Goal: Complete application form

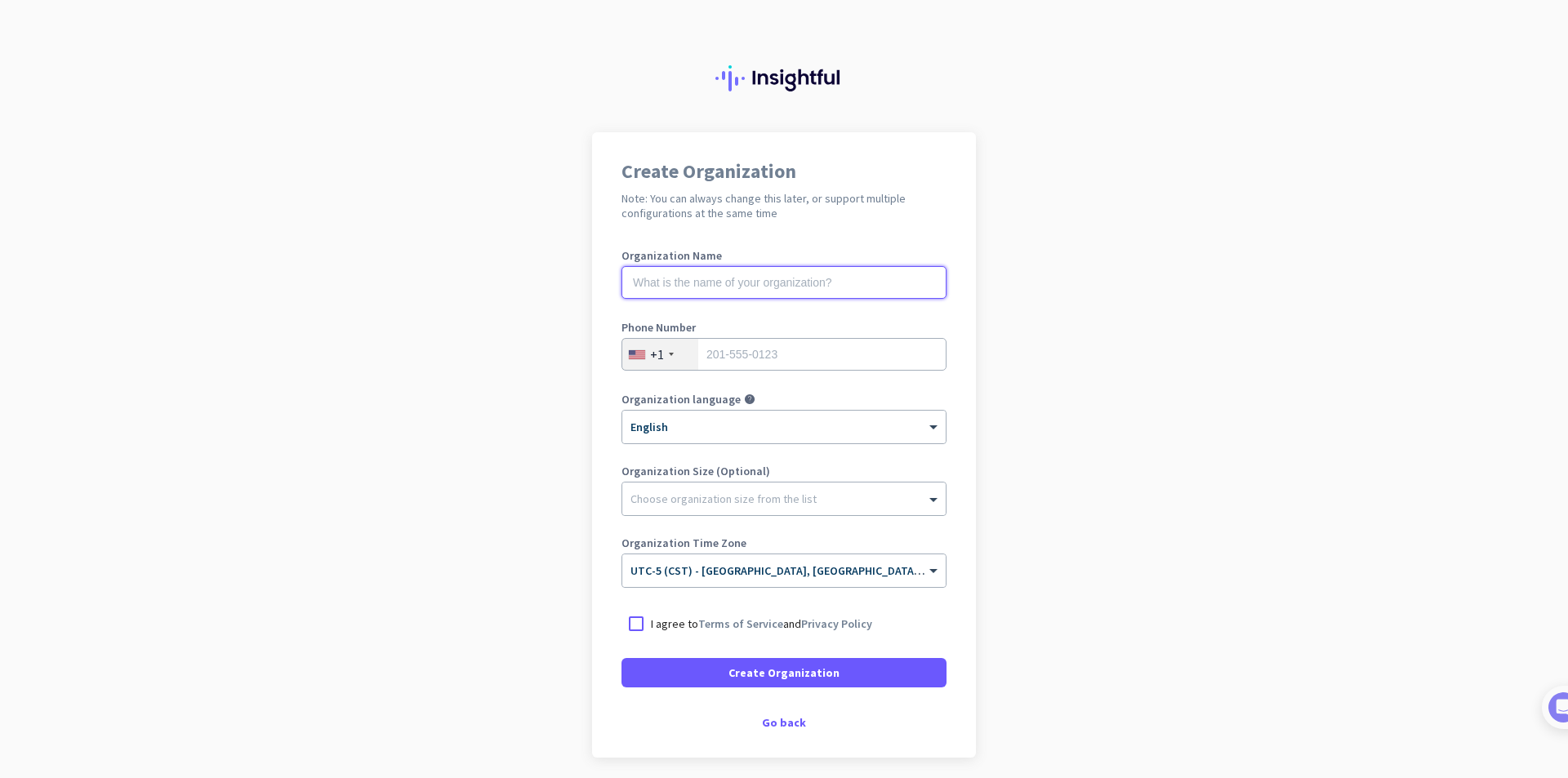
click at [846, 280] on input "text" at bounding box center [784, 283] width 325 height 33
click at [994, 343] on app-onboarding-organization "Create Organization Note: You can always change this later, or support multiple…" at bounding box center [784, 486] width 1568 height 707
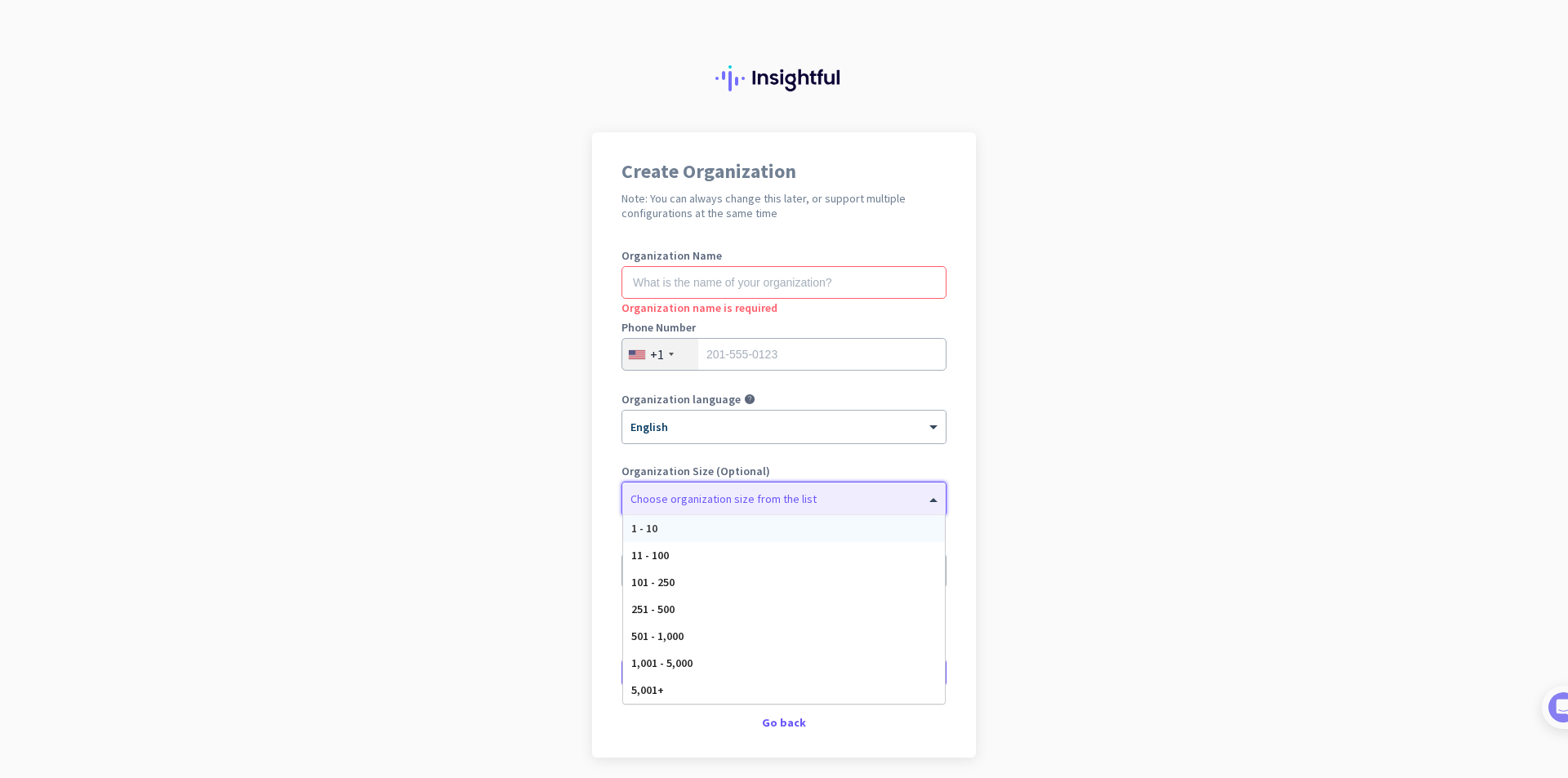
click at [788, 499] on div at bounding box center [784, 494] width 323 height 16
click at [789, 499] on div at bounding box center [784, 494] width 323 height 16
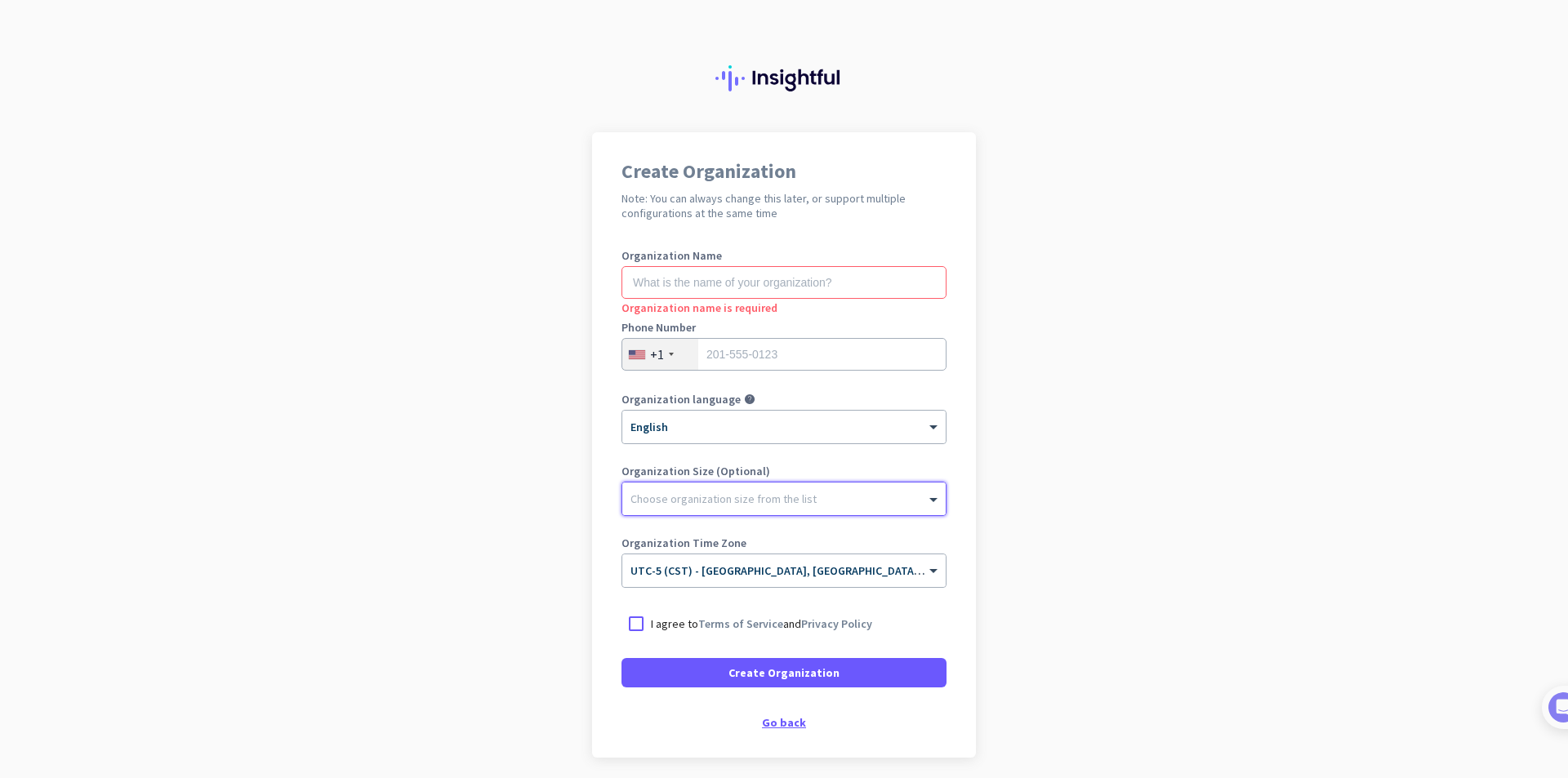
click at [781, 722] on div "Go back" at bounding box center [784, 722] width 325 height 11
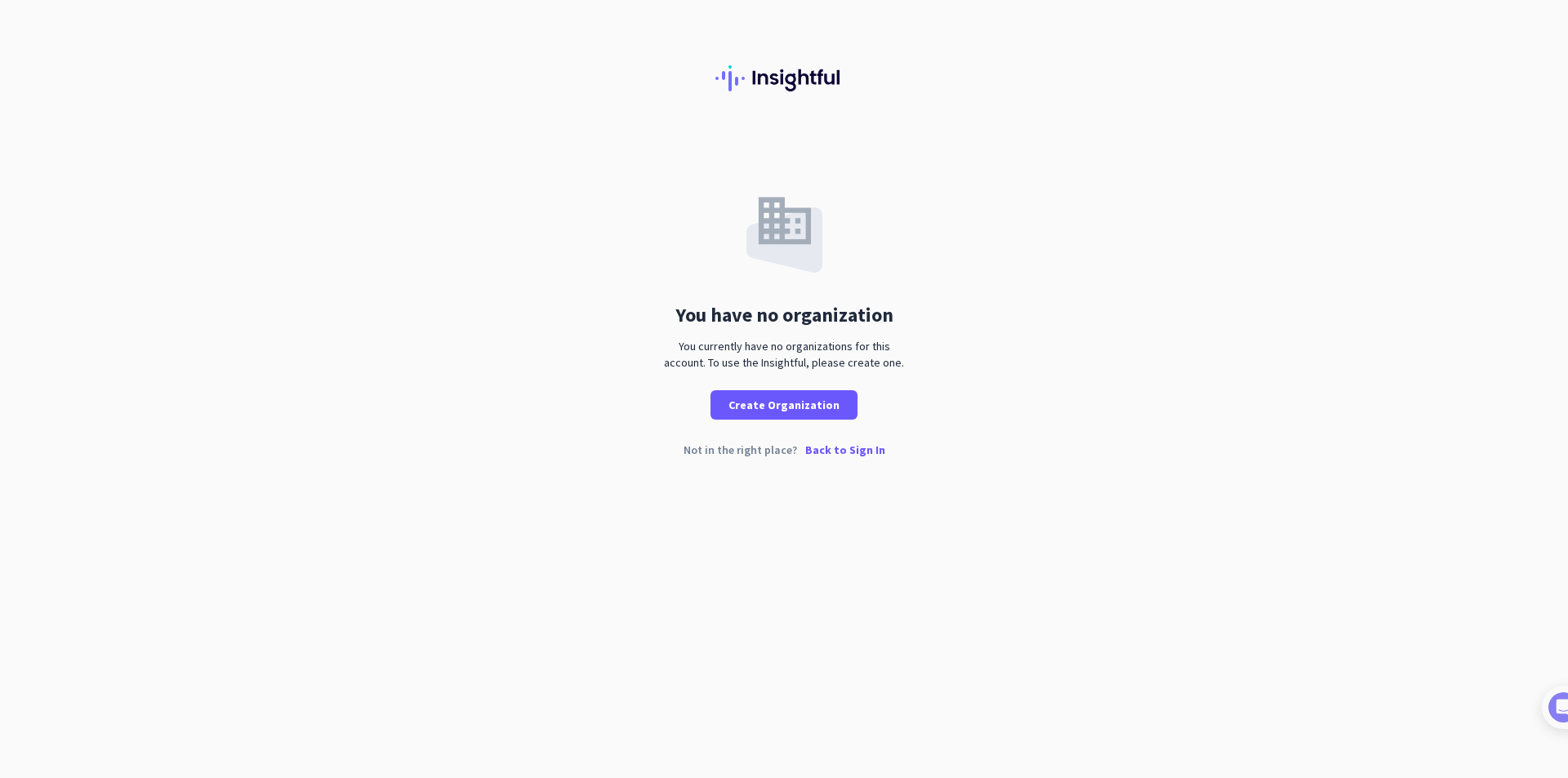
click at [836, 452] on p "Back to Sign In" at bounding box center [845, 450] width 80 height 11
